Goal: Communication & Community: Answer question/provide support

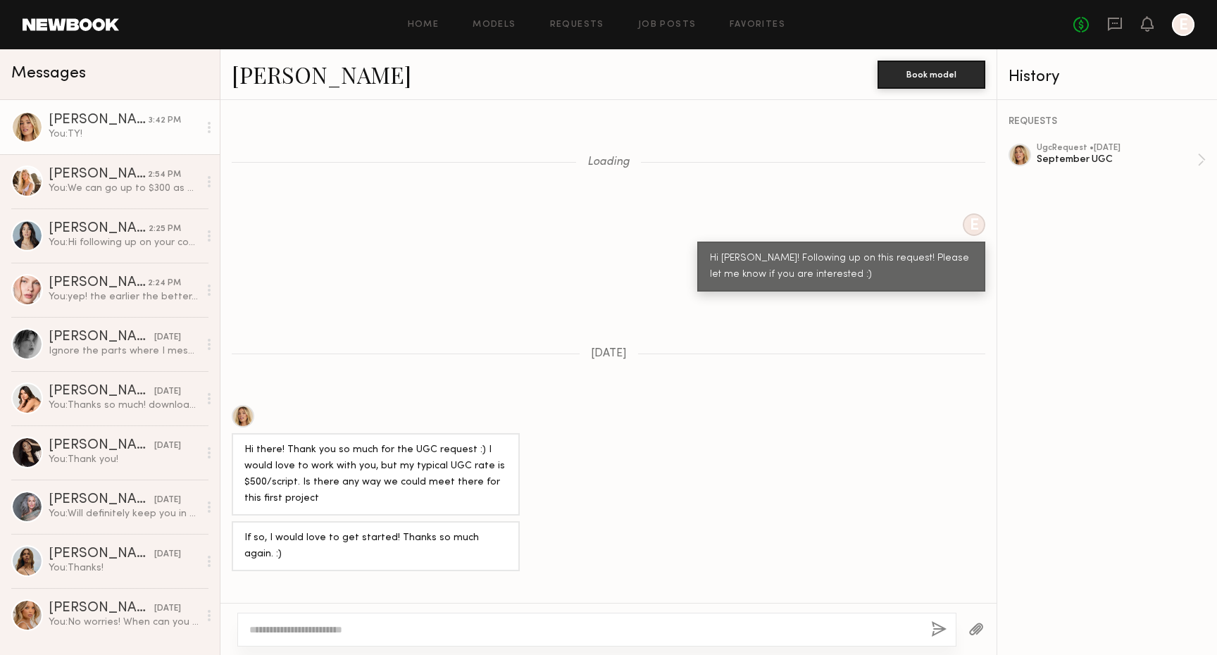
scroll to position [2557, 0]
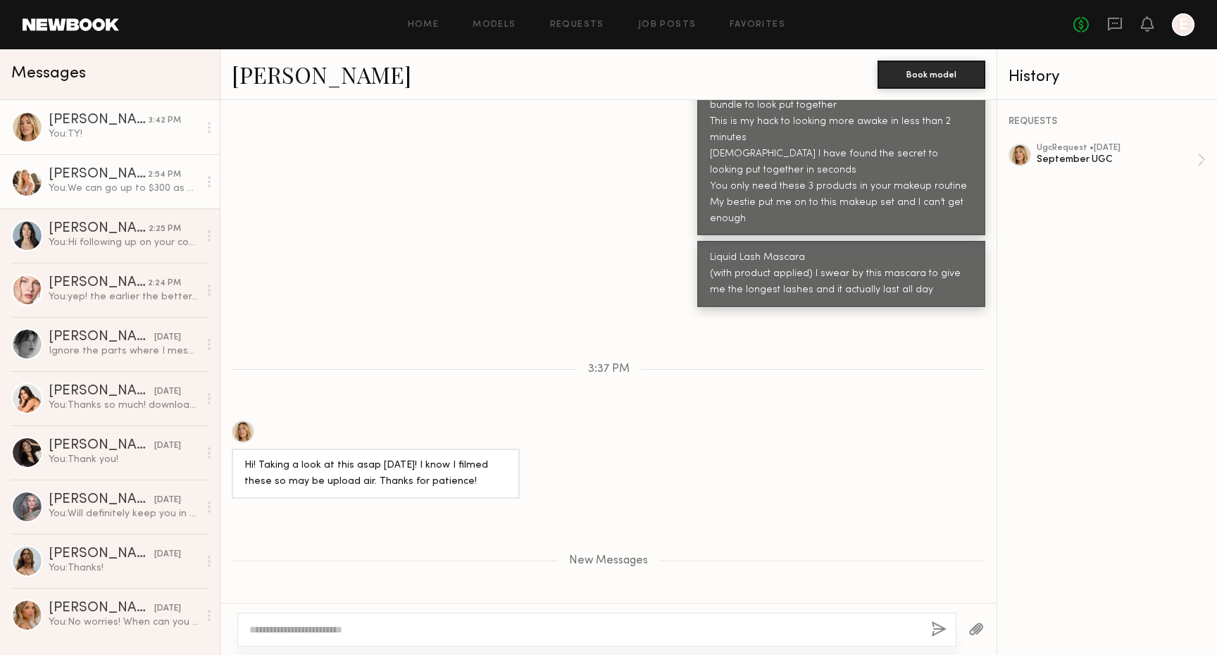
click at [149, 194] on div "You: We can go up to $300 as most of the content isnt used past a few months bu…" at bounding box center [124, 188] width 150 height 13
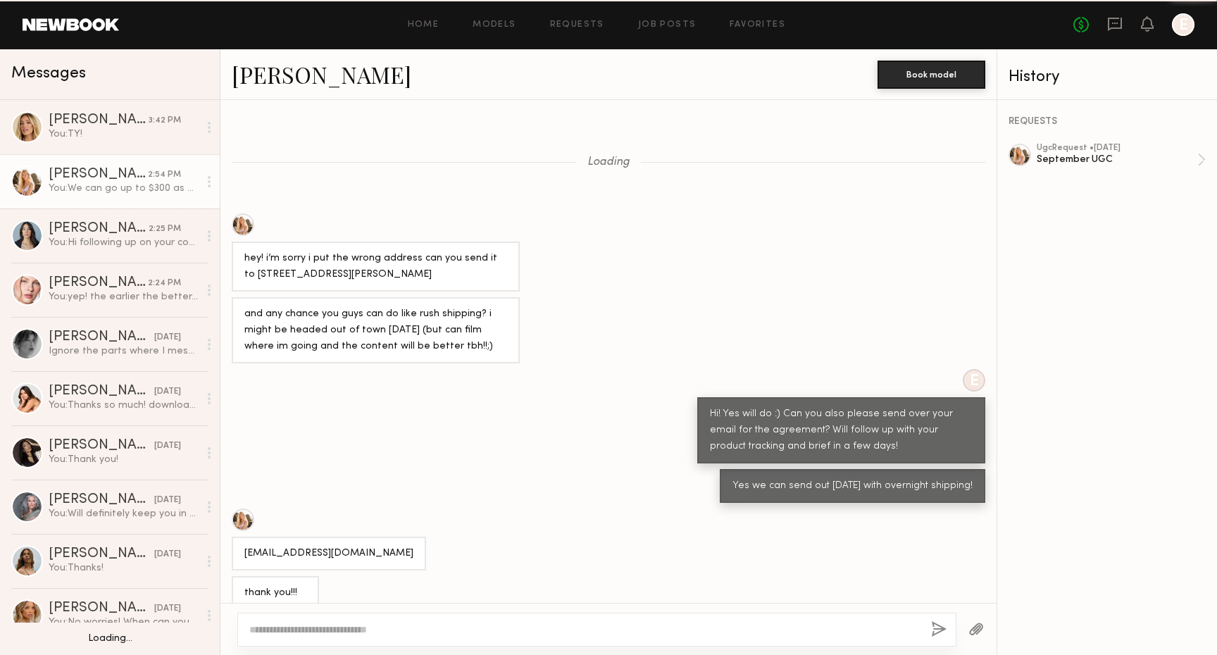
scroll to position [1680, 0]
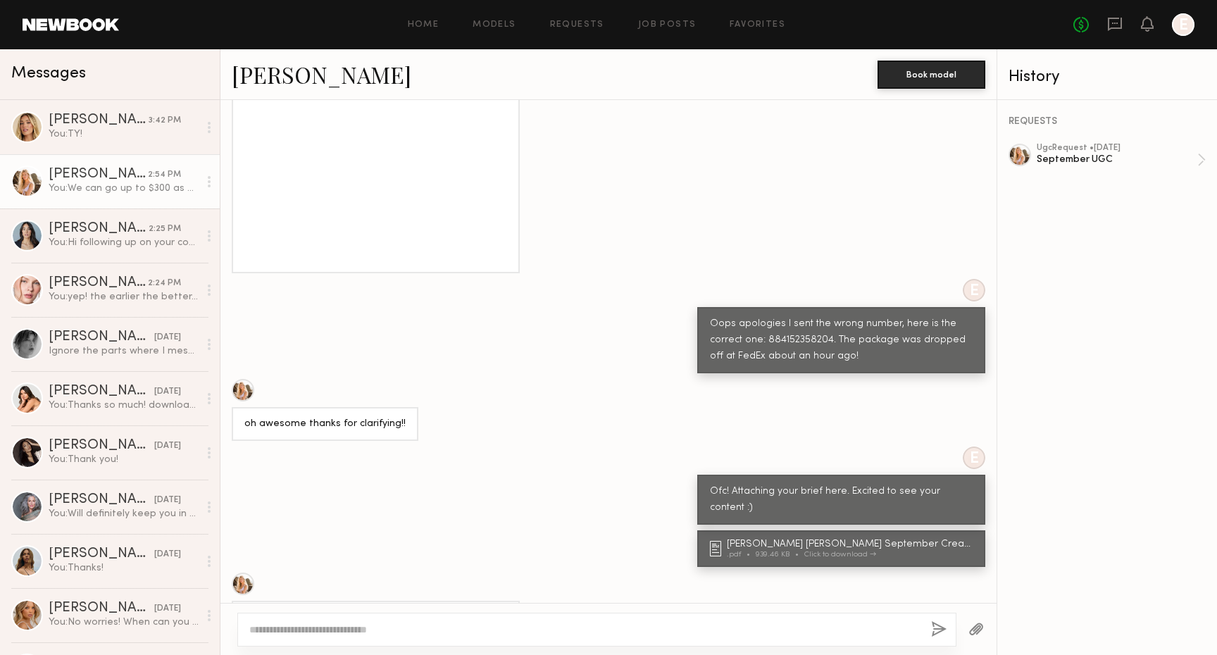
scroll to position [1680, 0]
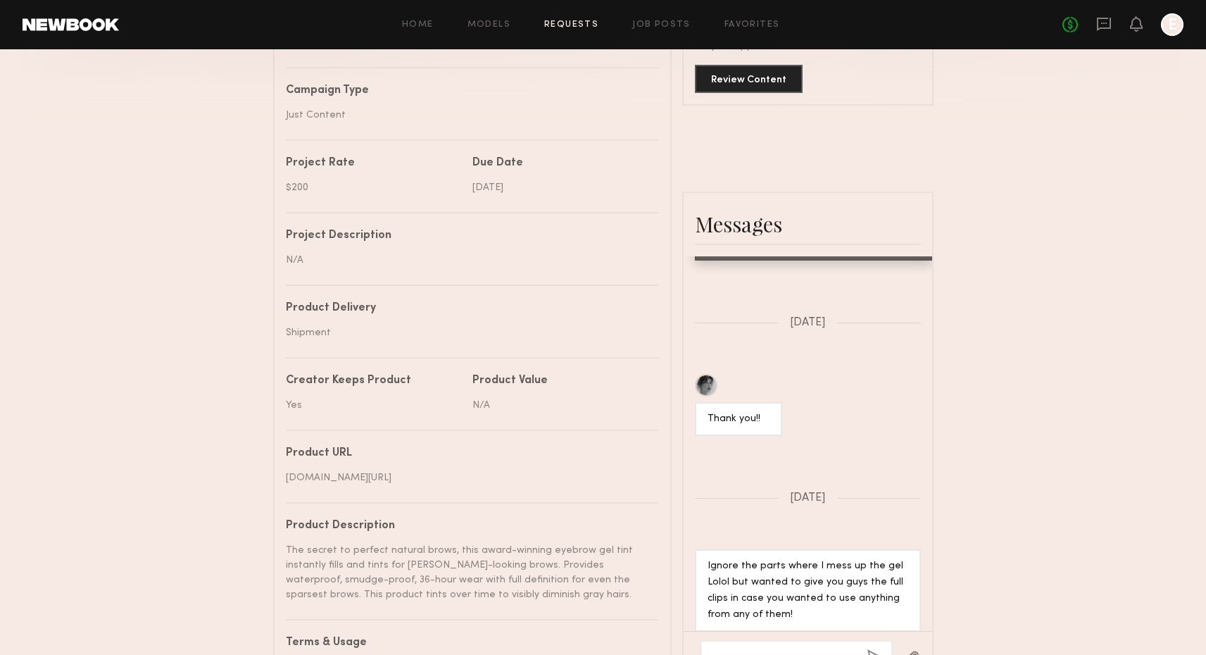
scroll to position [463, 0]
